Goal: Information Seeking & Learning: Learn about a topic

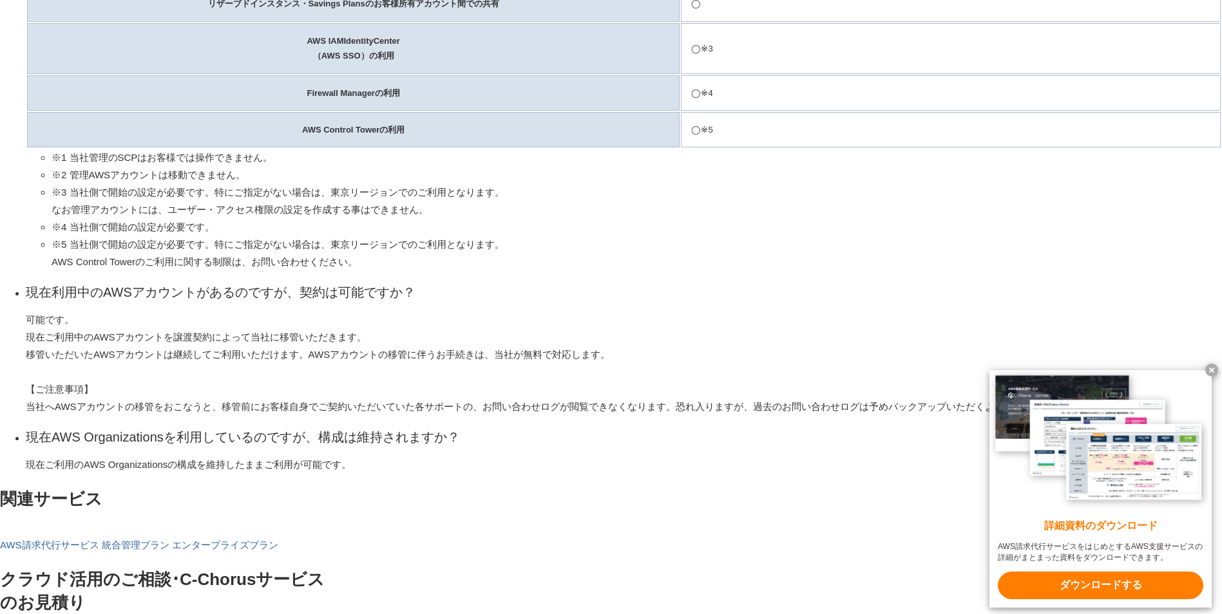
scroll to position [2383, 0]
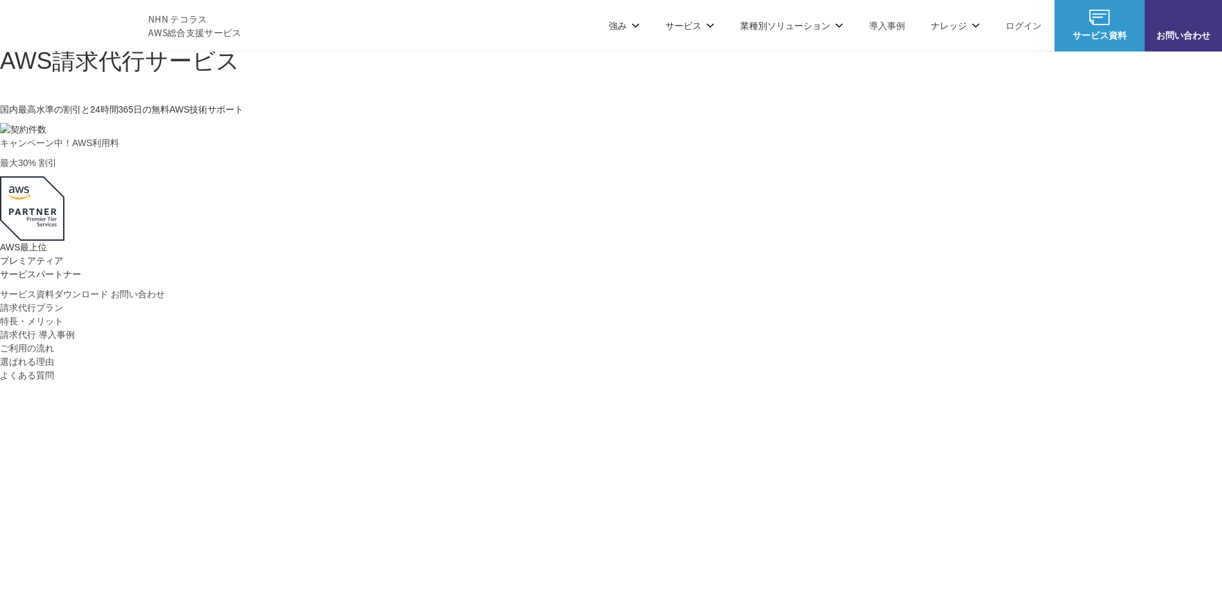
scroll to position [193, 0]
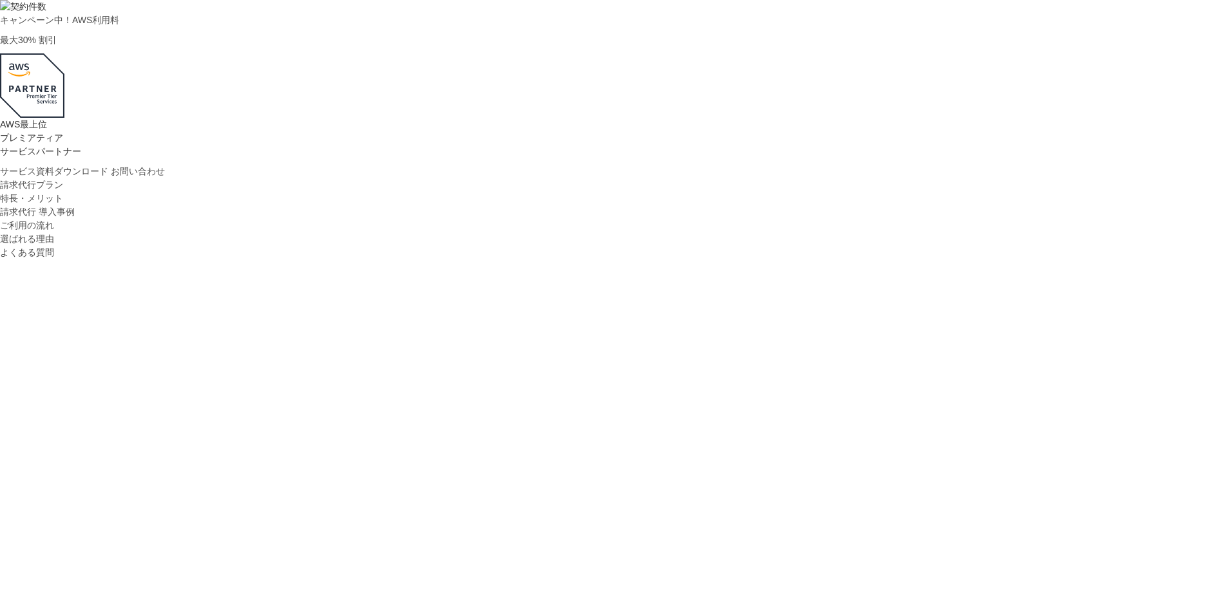
click at [356, 192] on li "請求代行プラン" at bounding box center [611, 185] width 1222 height 14
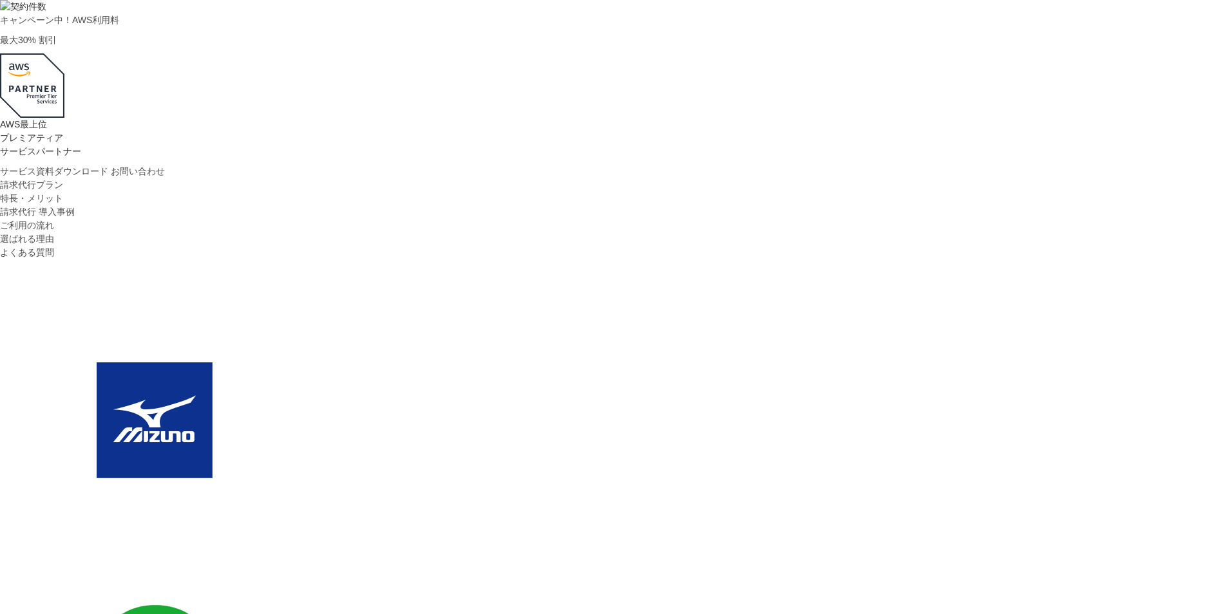
click at [63, 192] on link "請求代行プラン" at bounding box center [31, 185] width 63 height 14
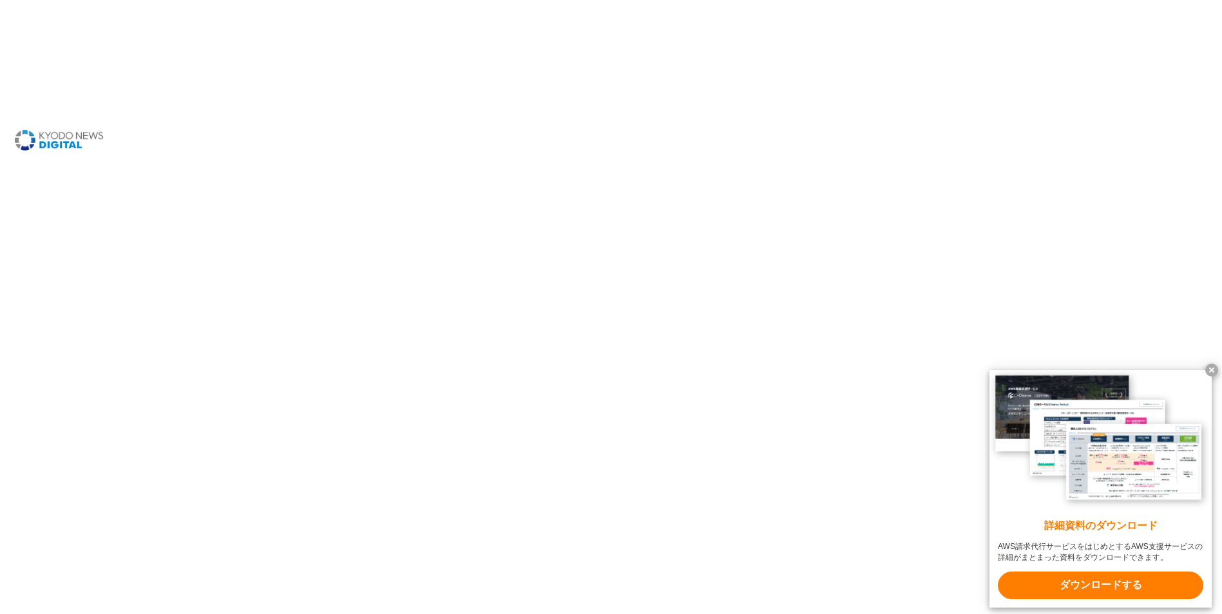
scroll to position [1398, 0]
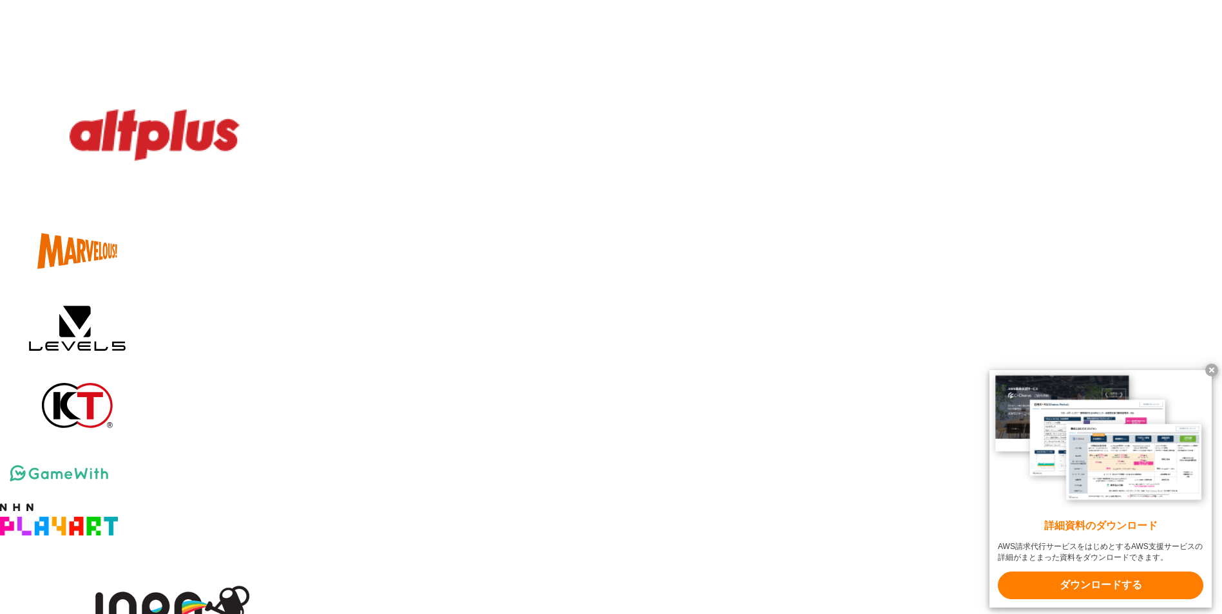
scroll to position [1913, 0]
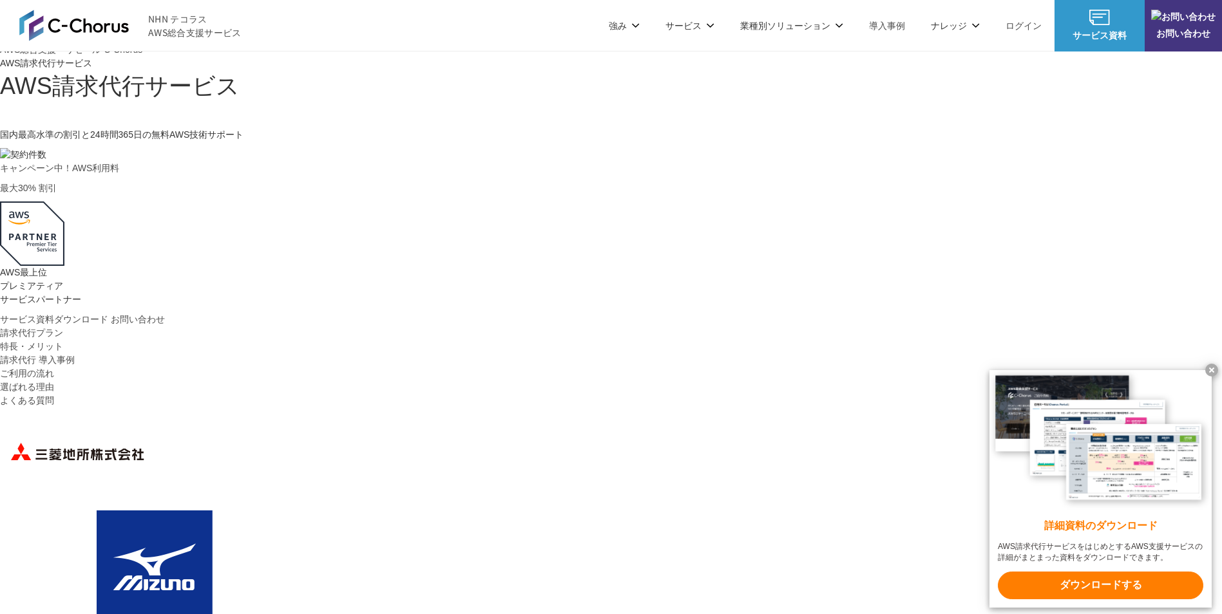
scroll to position [0, 0]
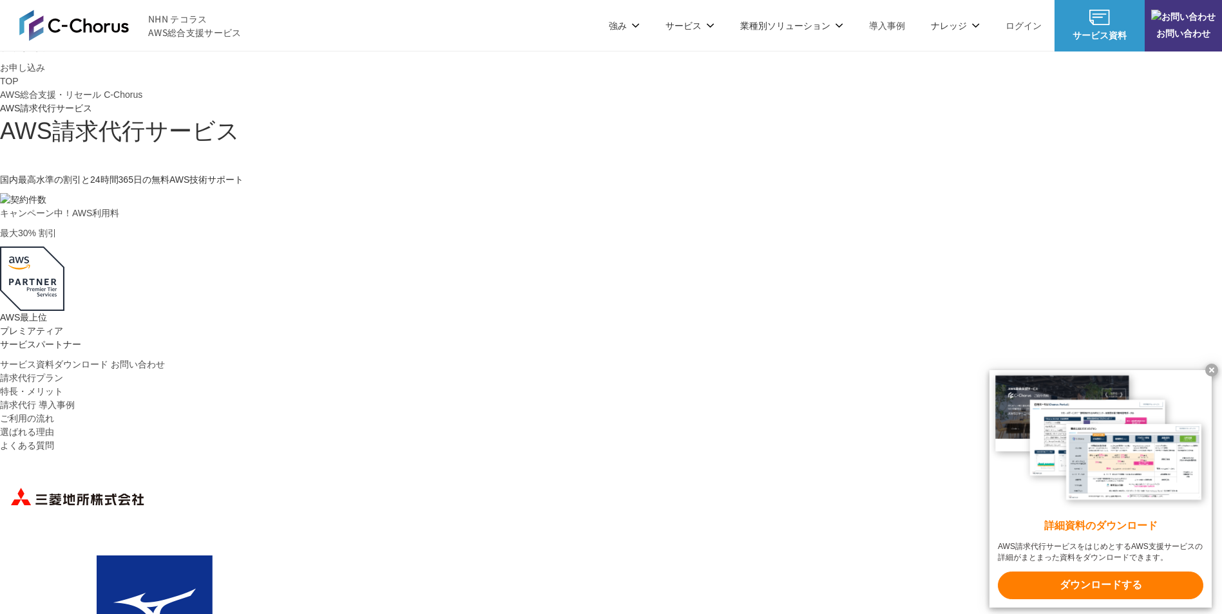
click at [345, 385] on li "請求代行プラン" at bounding box center [611, 379] width 1222 height 14
click at [63, 385] on link "請求代行プラン" at bounding box center [31, 379] width 63 height 14
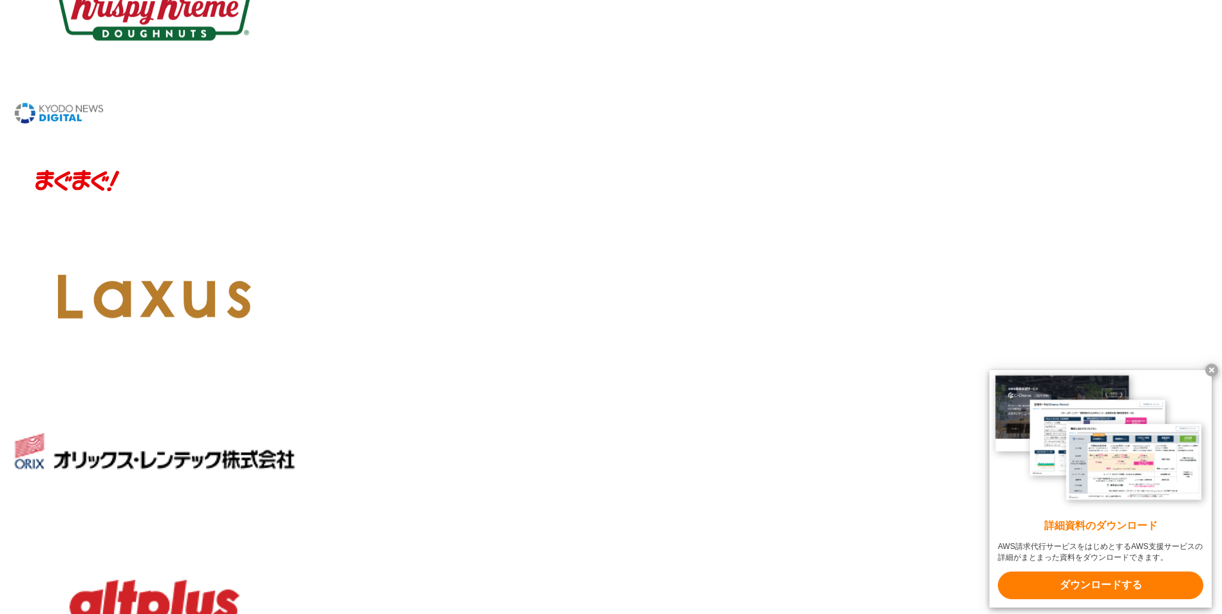
scroll to position [1398, 0]
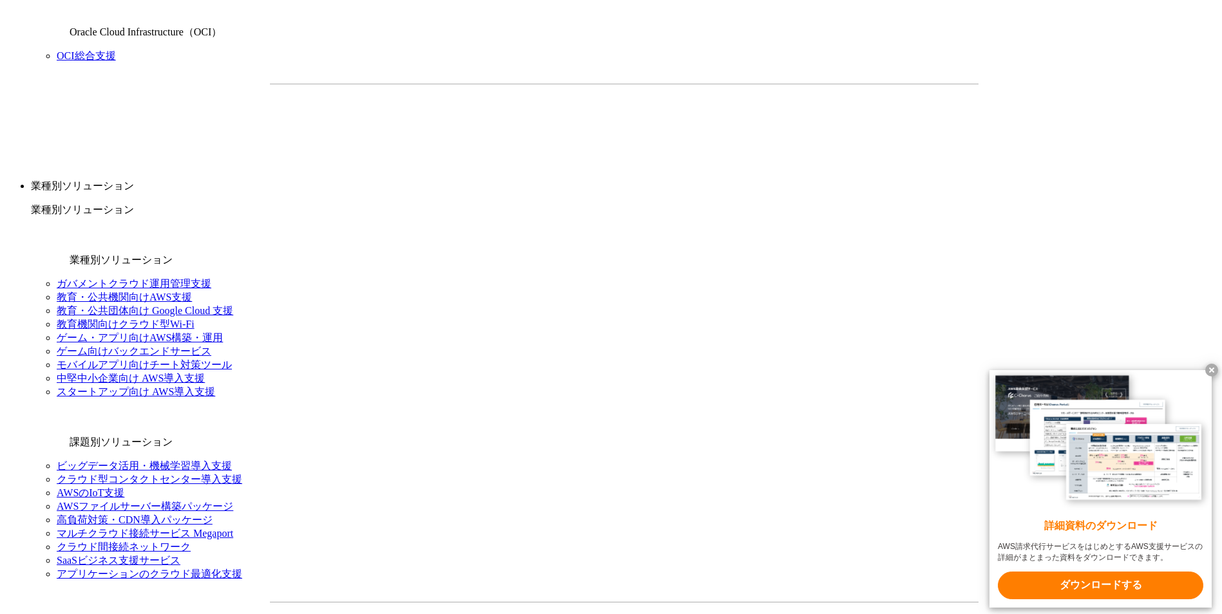
scroll to position [1288, 0]
